Goal: Task Accomplishment & Management: Manage account settings

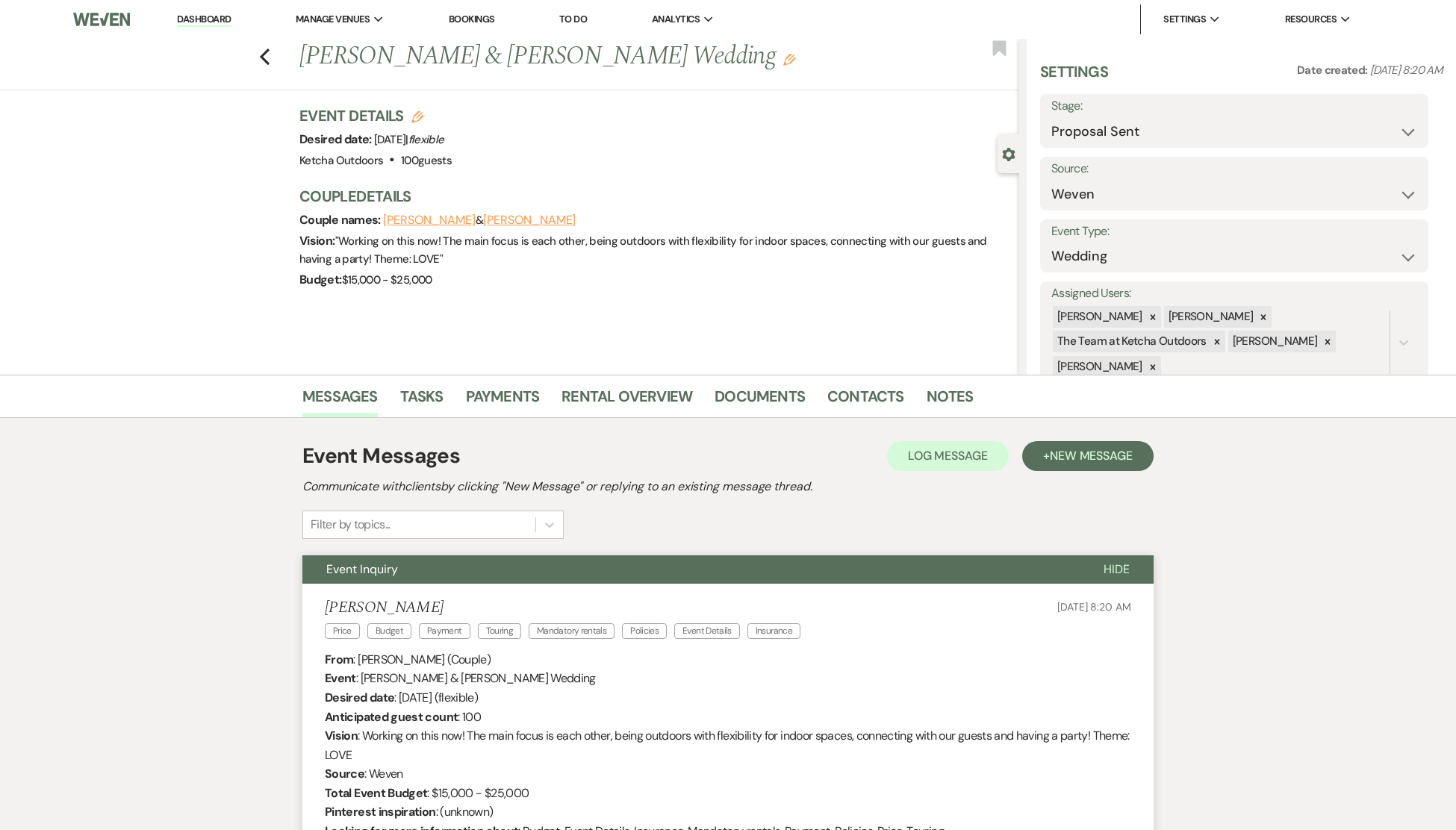
select select "6"
select select "1"
click at [94, 89] on div "Previous [PERSON_NAME] & [PERSON_NAME] Wedding Edit Bookmark" at bounding box center [505, 65] width 1026 height 52
click at [194, 16] on link "Dashboard" at bounding box center [204, 20] width 54 height 15
select select "6"
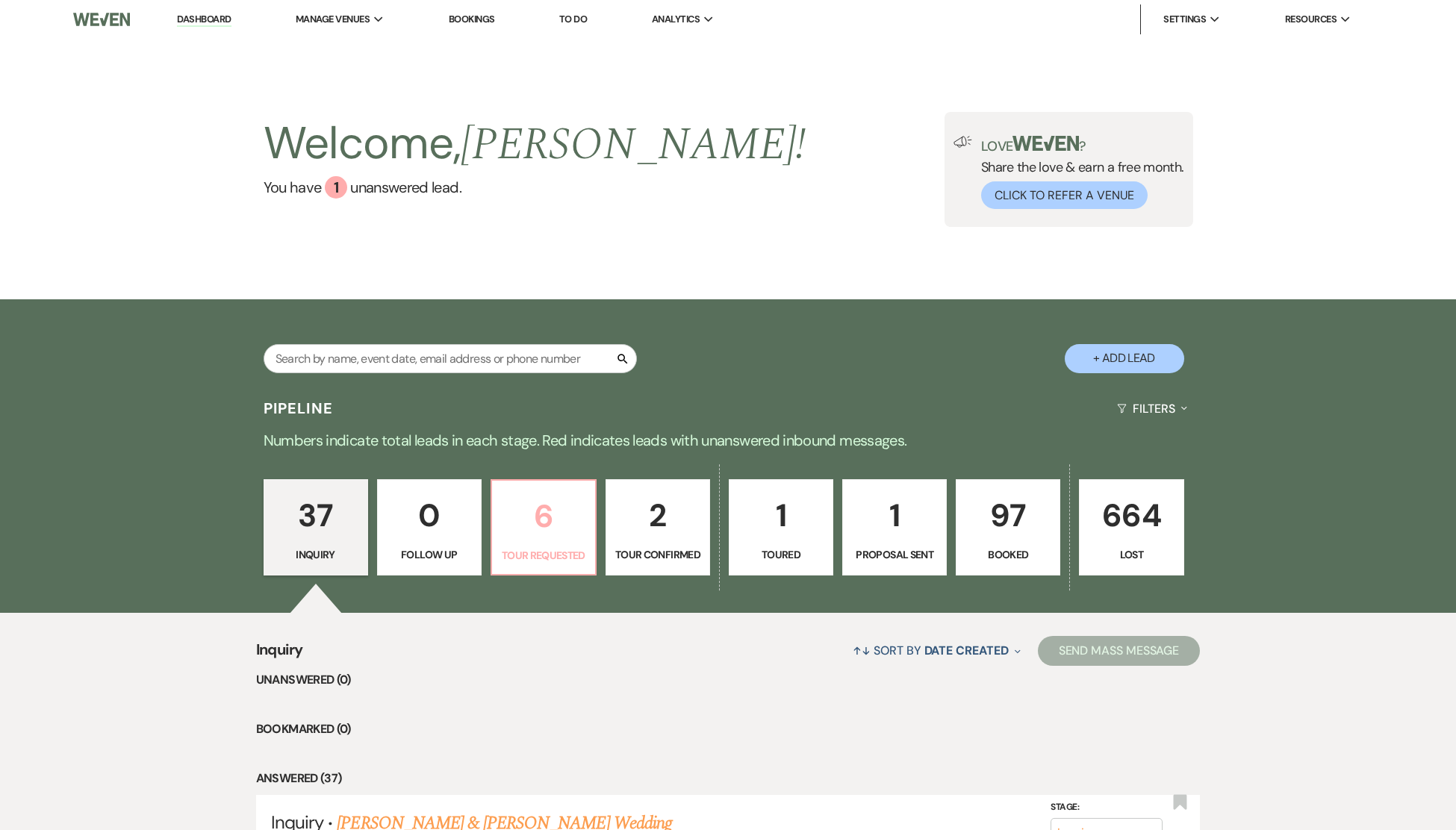
click at [531, 528] on p "6" at bounding box center [544, 515] width 85 height 50
select select "2"
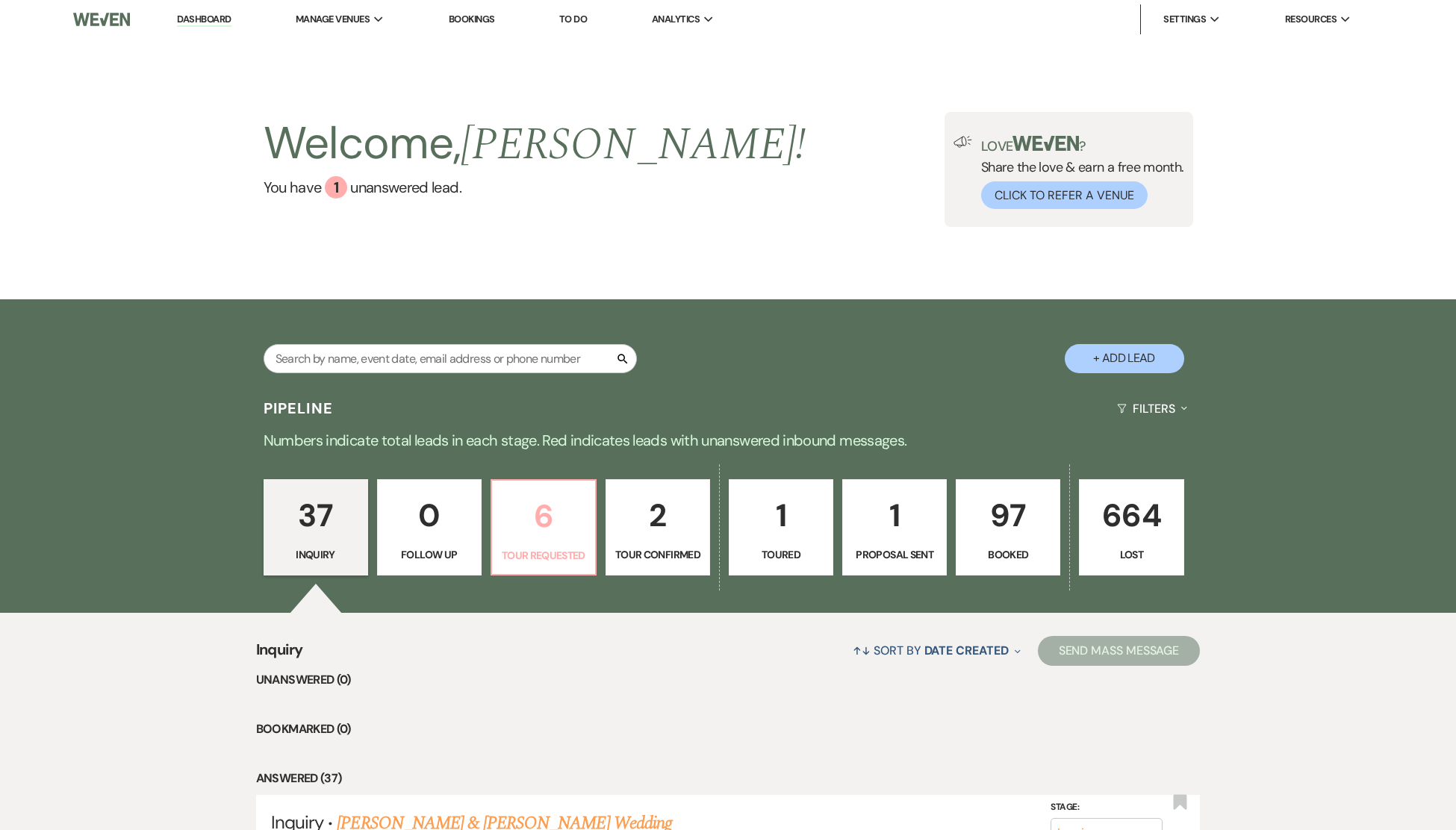
select select "2"
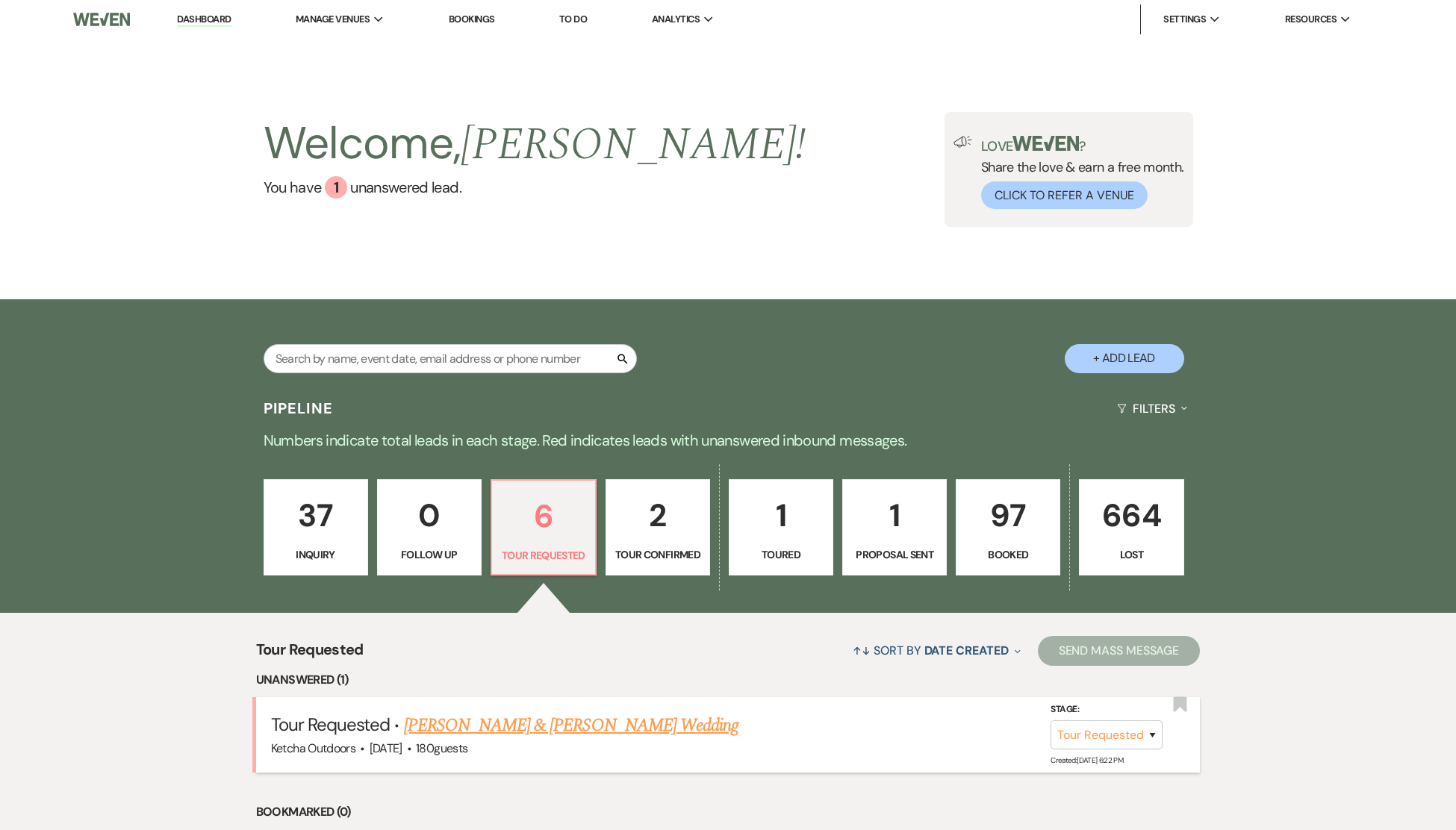
click at [554, 737] on link "[PERSON_NAME] & [PERSON_NAME] Wedding" at bounding box center [571, 726] width 334 height 27
select select "2"
select select "1"
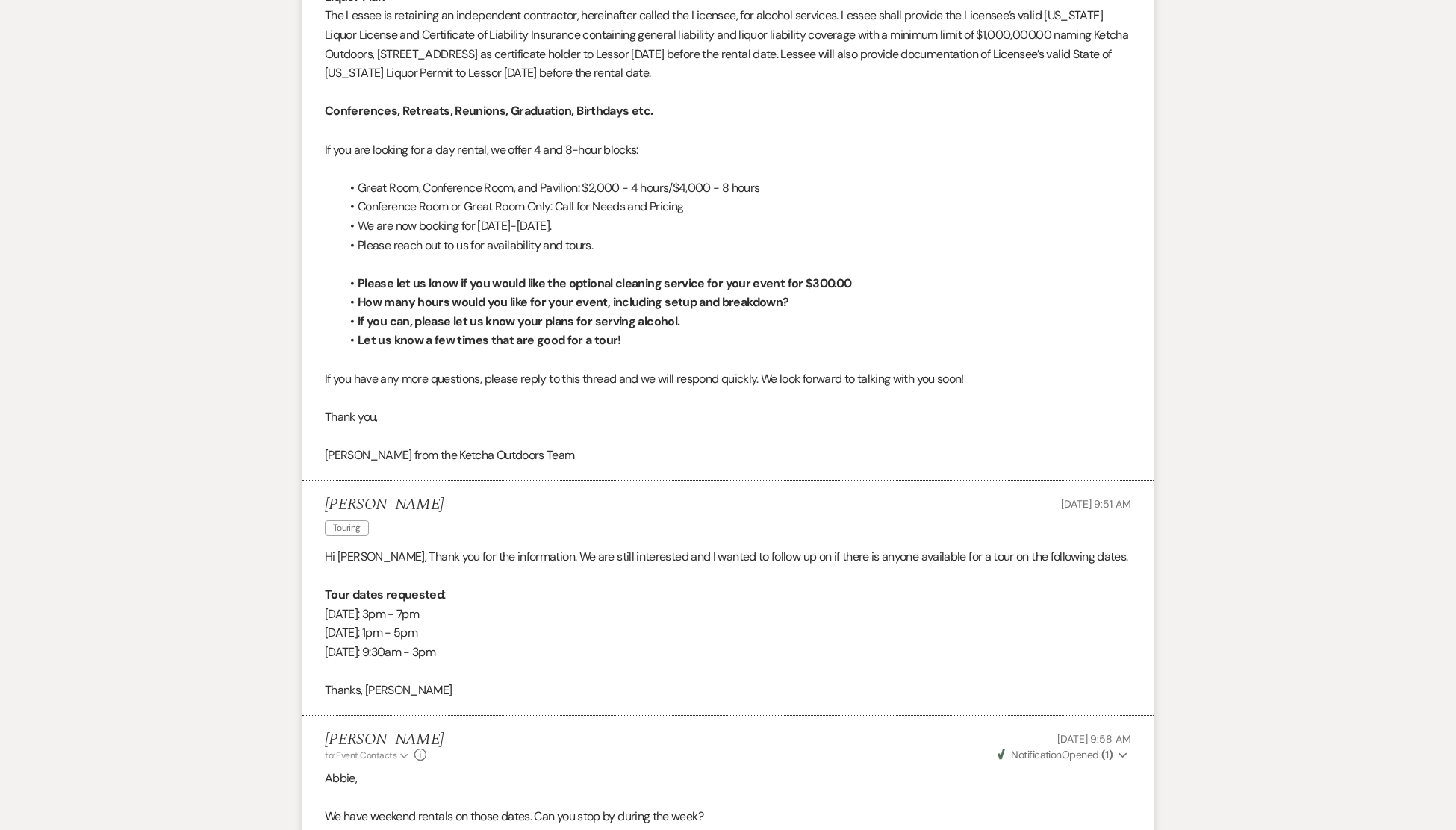
scroll to position [2058, 0]
